Goal: Find specific page/section: Find specific page/section

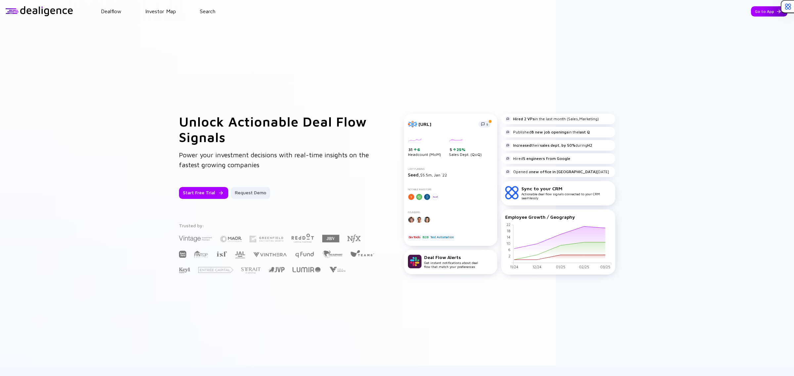
click at [751, 12] on div "Go to App" at bounding box center [769, 11] width 36 height 10
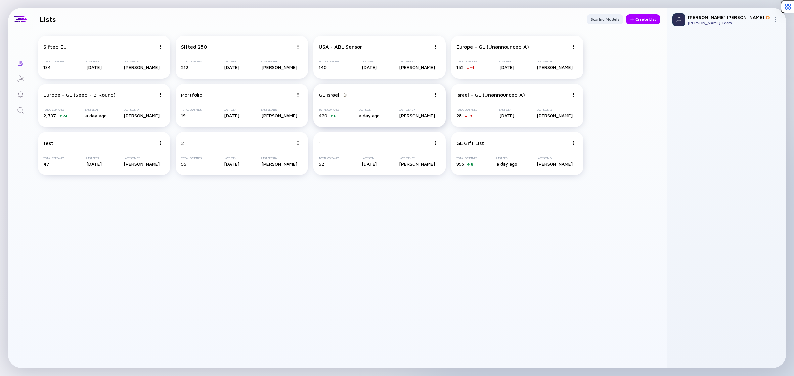
click at [334, 98] on div "GL Israel" at bounding box center [328, 95] width 21 height 6
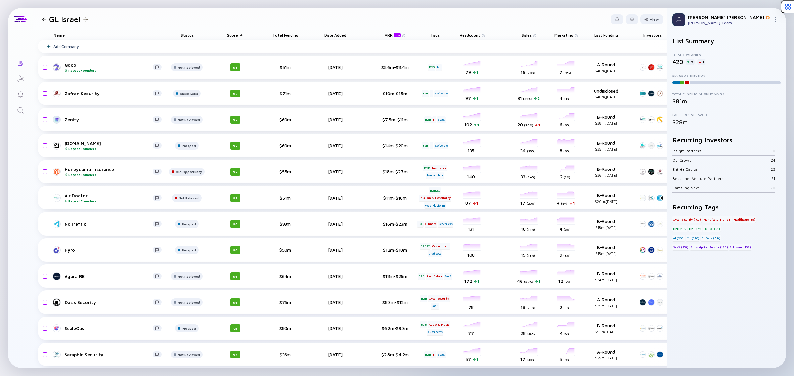
click at [41, 20] on div at bounding box center [44, 19] width 10 height 4
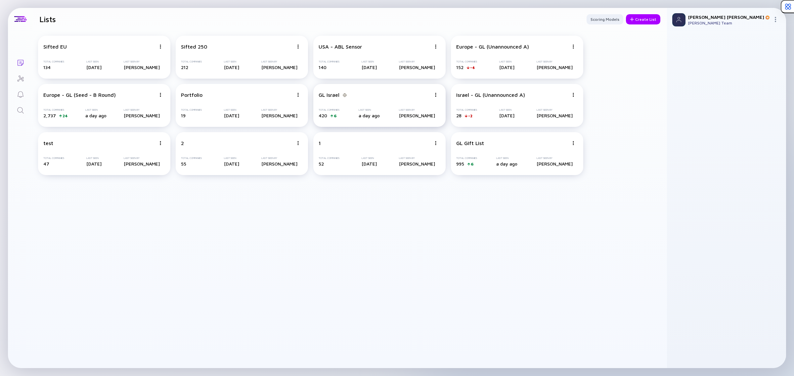
click at [337, 115] on div "420 6" at bounding box center [328, 116] width 21 height 6
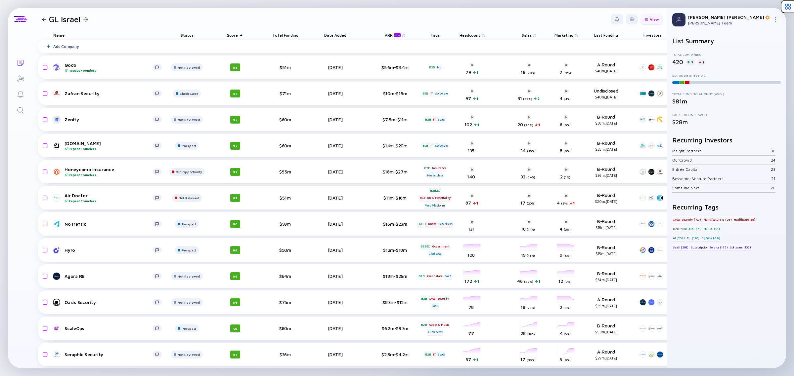
click at [645, 17] on div "View" at bounding box center [651, 19] width 22 height 10
click at [630, 19] on div at bounding box center [632, 19] width 4 height 4
click at [591, 73] on div "Edit Filter" at bounding box center [611, 72] width 41 height 13
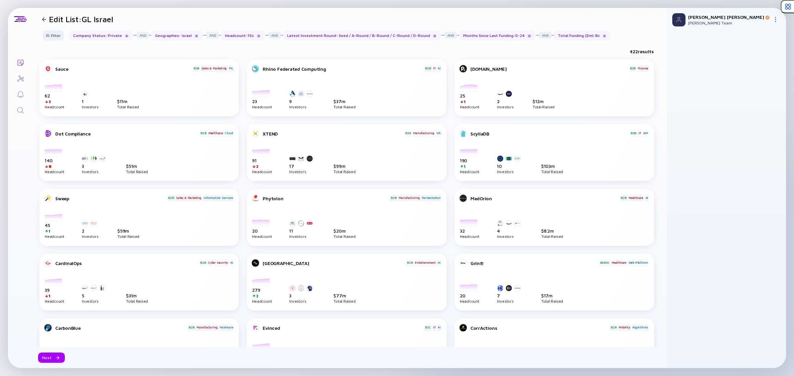
click at [44, 19] on div at bounding box center [44, 19] width 4 height 4
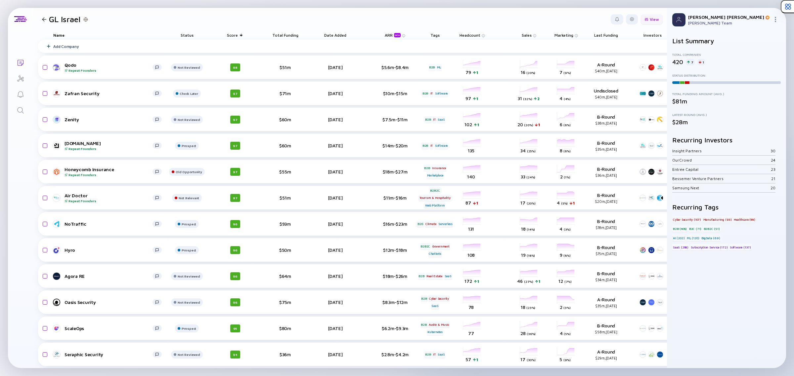
click at [647, 18] on div "View" at bounding box center [651, 19] width 22 height 10
click at [627, 22] on div at bounding box center [632, 19] width 12 height 10
click at [614, 48] on div "Share" at bounding box center [611, 45] width 41 height 13
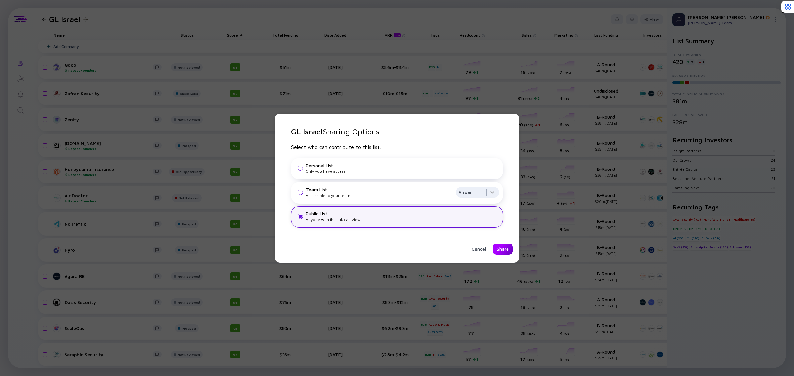
click at [497, 252] on div "Share" at bounding box center [502, 249] width 20 height 11
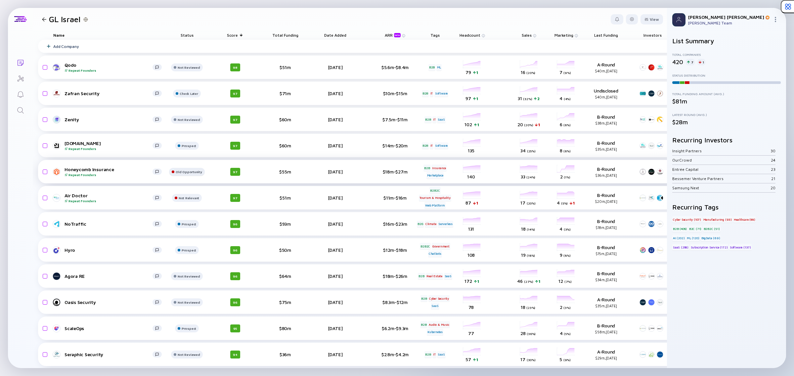
click at [198, 155] on div "[DOMAIN_NAME] Repeat Founders Prospect 97 $60m [DATE] $14m-$20m B2B IT Software…" at bounding box center [389, 145] width 702 height 23
click at [212, 14] on header "GL Israel View" at bounding box center [350, 19] width 634 height 22
click at [42, 21] on div "GL Israel" at bounding box center [63, 19] width 49 height 9
click at [45, 21] on div at bounding box center [44, 19] width 4 height 4
